Goal: Use online tool/utility: Utilize a website feature to perform a specific function

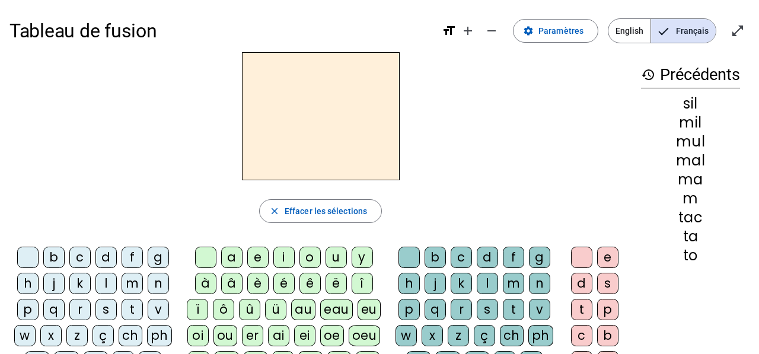
scroll to position [2, 0]
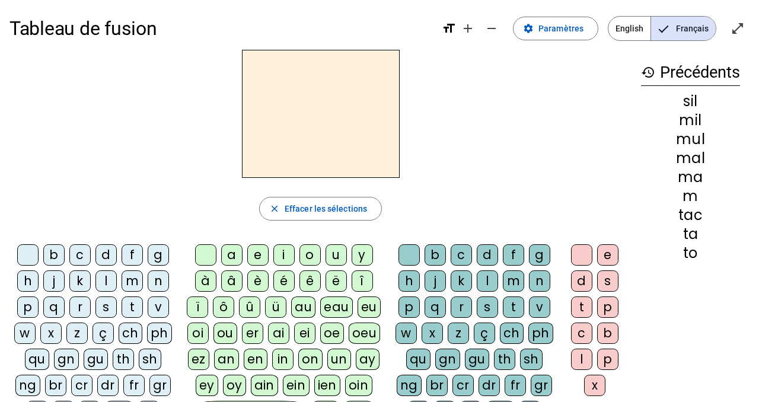
click at [84, 305] on div "r" at bounding box center [79, 307] width 21 height 21
click at [221, 260] on div "a" at bounding box center [231, 254] width 21 height 21
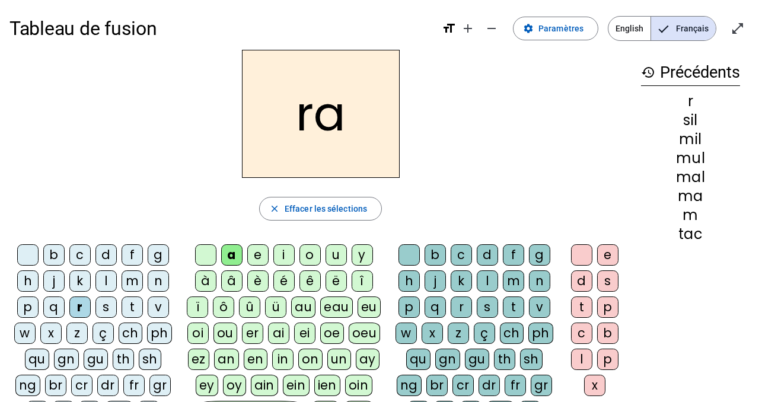
click at [255, 255] on div "e" at bounding box center [257, 254] width 21 height 21
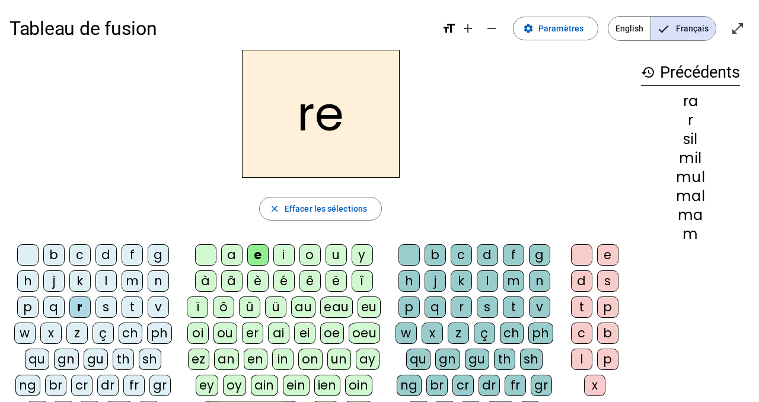
click at [287, 254] on div "i" at bounding box center [283, 254] width 21 height 21
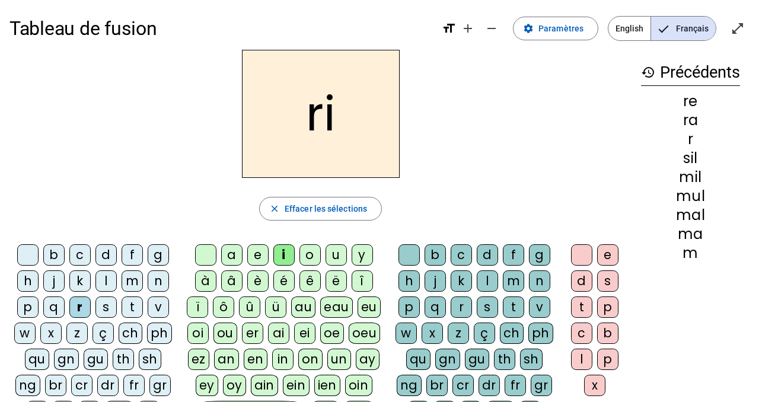
click at [317, 249] on div "o" at bounding box center [310, 254] width 21 height 21
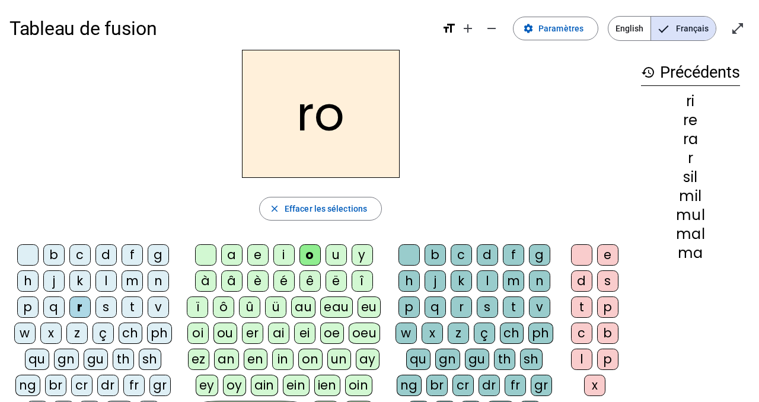
click at [336, 251] on div "u" at bounding box center [336, 254] width 21 height 21
click at [366, 255] on div "y" at bounding box center [362, 254] width 21 height 21
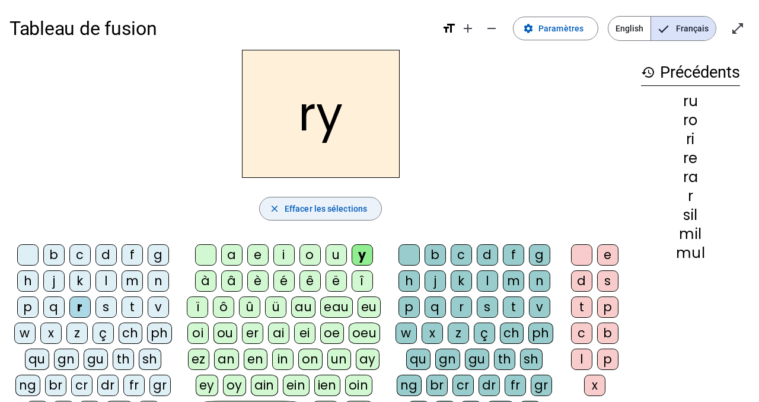
click at [308, 220] on span "button" at bounding box center [321, 209] width 122 height 28
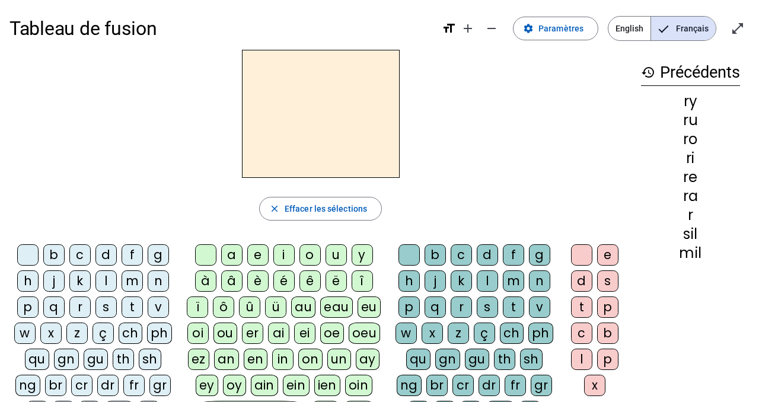
click at [56, 257] on div "b" at bounding box center [53, 254] width 21 height 21
click at [224, 256] on div "a" at bounding box center [231, 254] width 21 height 21
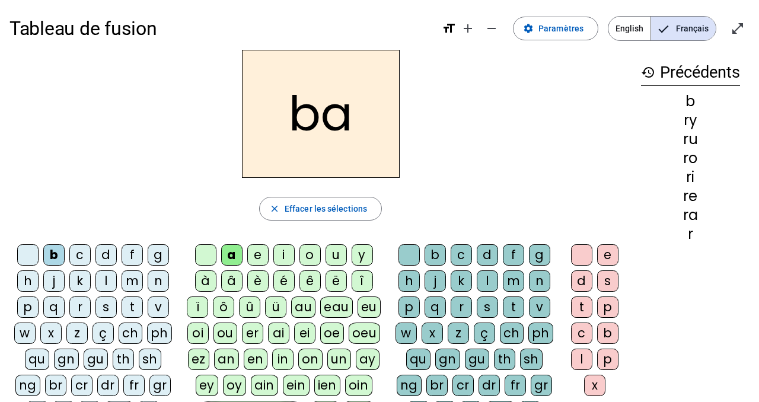
click at [77, 305] on div "r" at bounding box center [79, 307] width 21 height 21
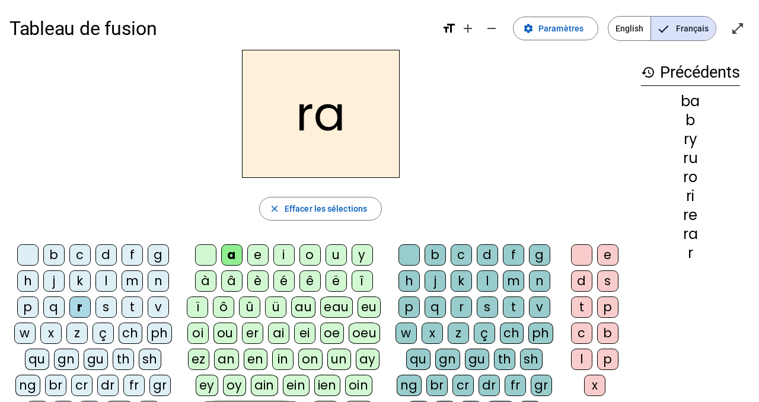
click at [151, 278] on div "n" at bounding box center [158, 280] width 21 height 21
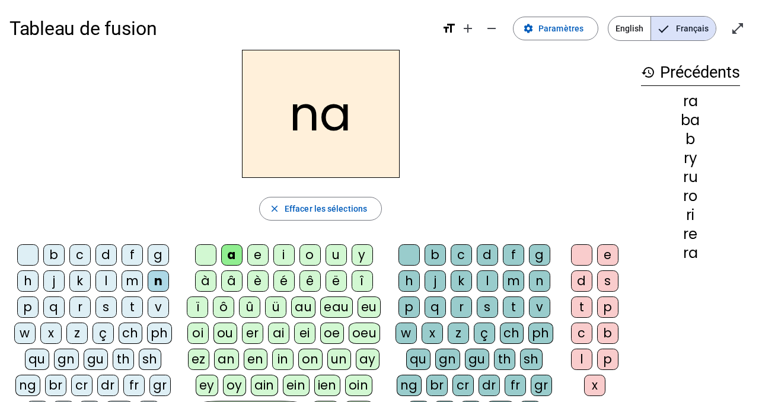
click at [330, 257] on div "u" at bounding box center [336, 254] width 21 height 21
click at [361, 258] on div "y" at bounding box center [362, 254] width 21 height 21
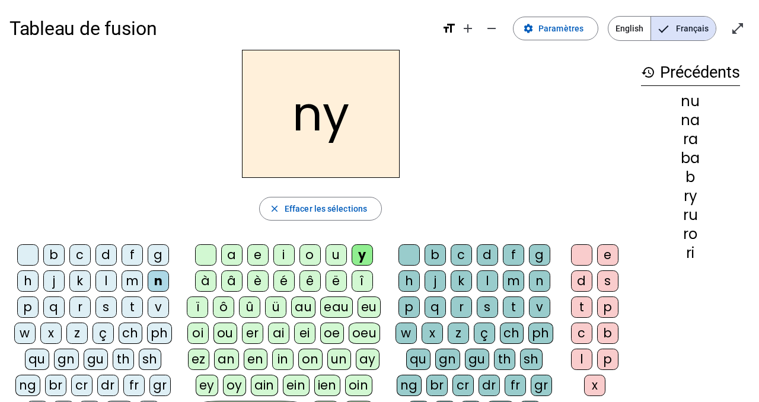
click at [140, 279] on div "m" at bounding box center [132, 280] width 21 height 21
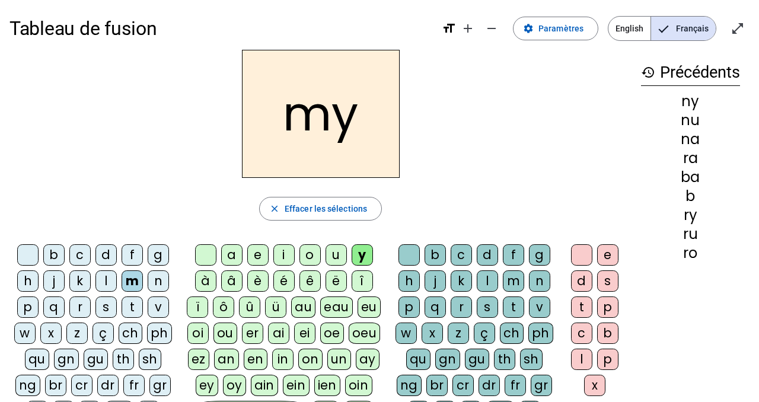
click at [109, 282] on div "l" at bounding box center [106, 280] width 21 height 21
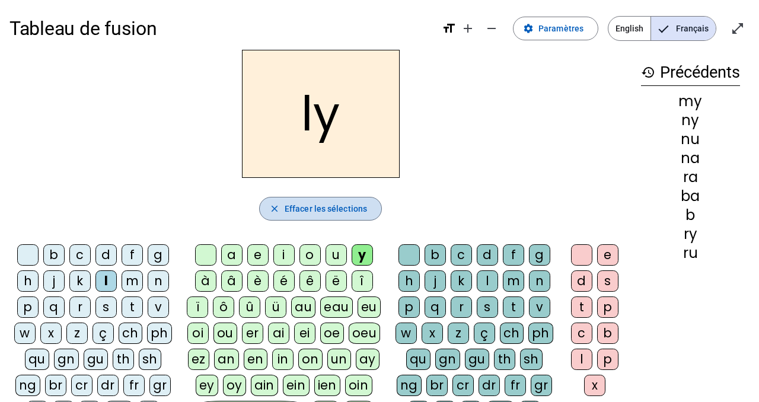
click at [308, 217] on span "button" at bounding box center [321, 209] width 122 height 28
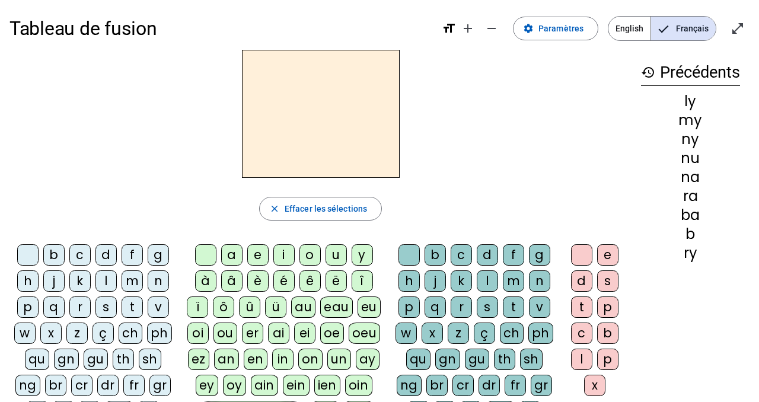
click at [133, 249] on div "f" at bounding box center [132, 254] width 21 height 21
click at [230, 255] on div "a" at bounding box center [231, 254] width 21 height 21
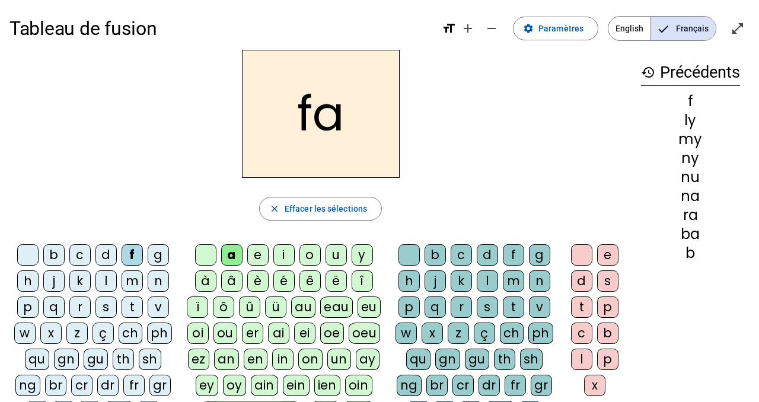
click at [461, 303] on div "r" at bounding box center [461, 307] width 21 height 21
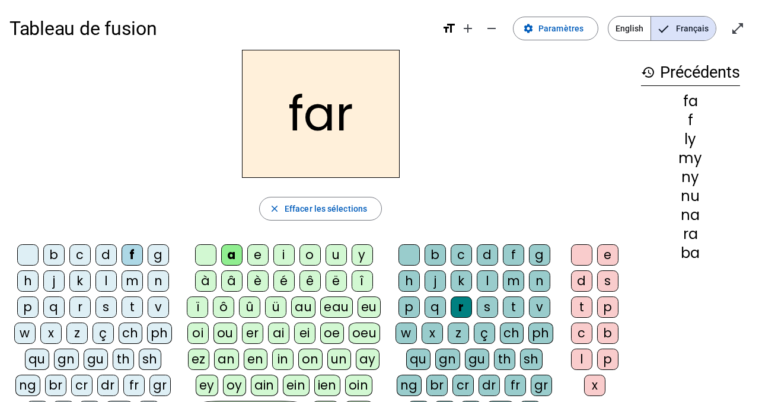
click at [139, 280] on div "m" at bounding box center [132, 280] width 21 height 21
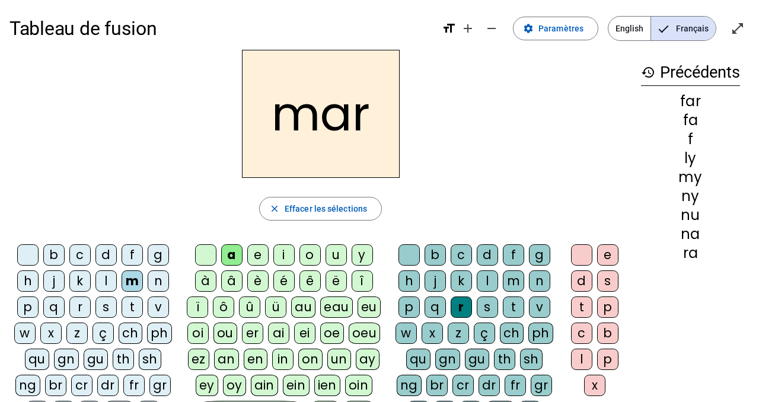
click at [104, 276] on div "l" at bounding box center [106, 280] width 21 height 21
